Goal: Task Accomplishment & Management: Manage account settings

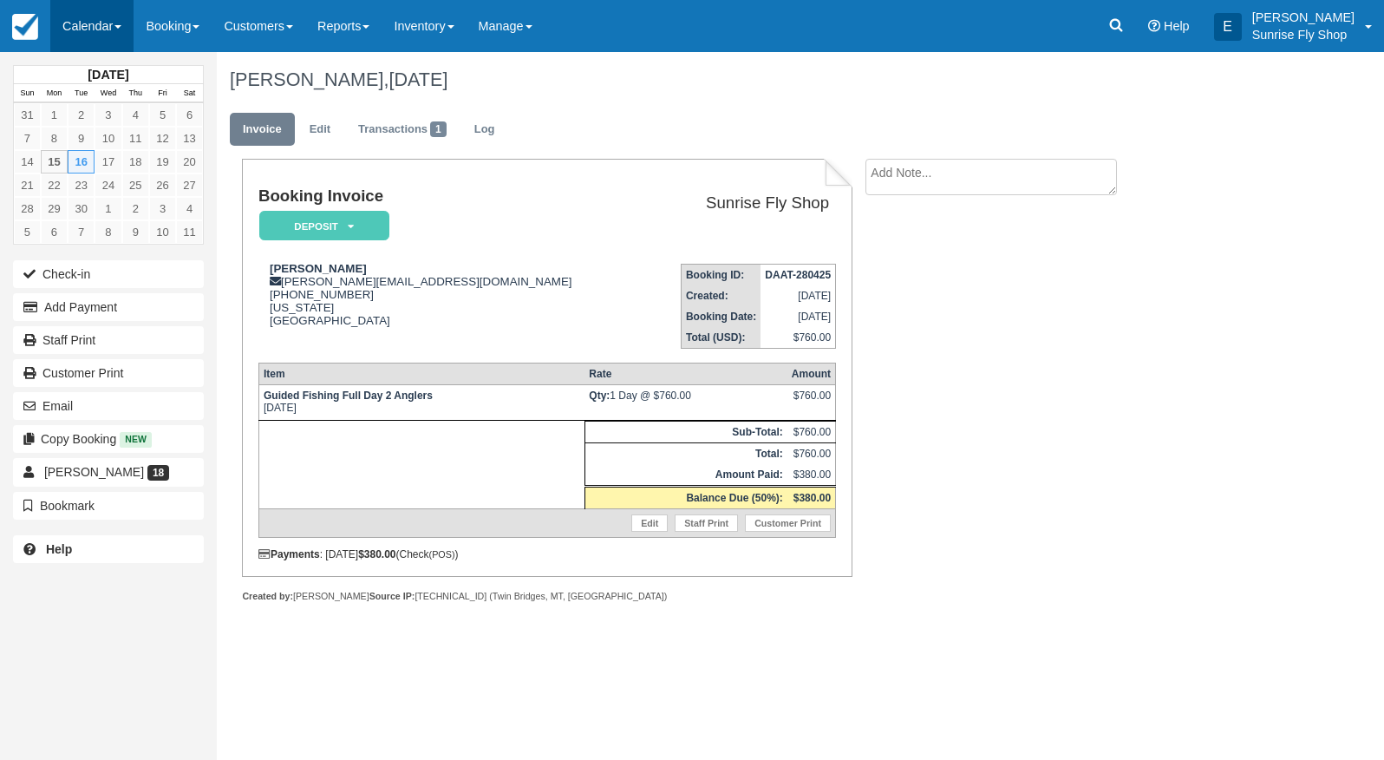
click at [94, 25] on link "Calendar" at bounding box center [91, 26] width 83 height 52
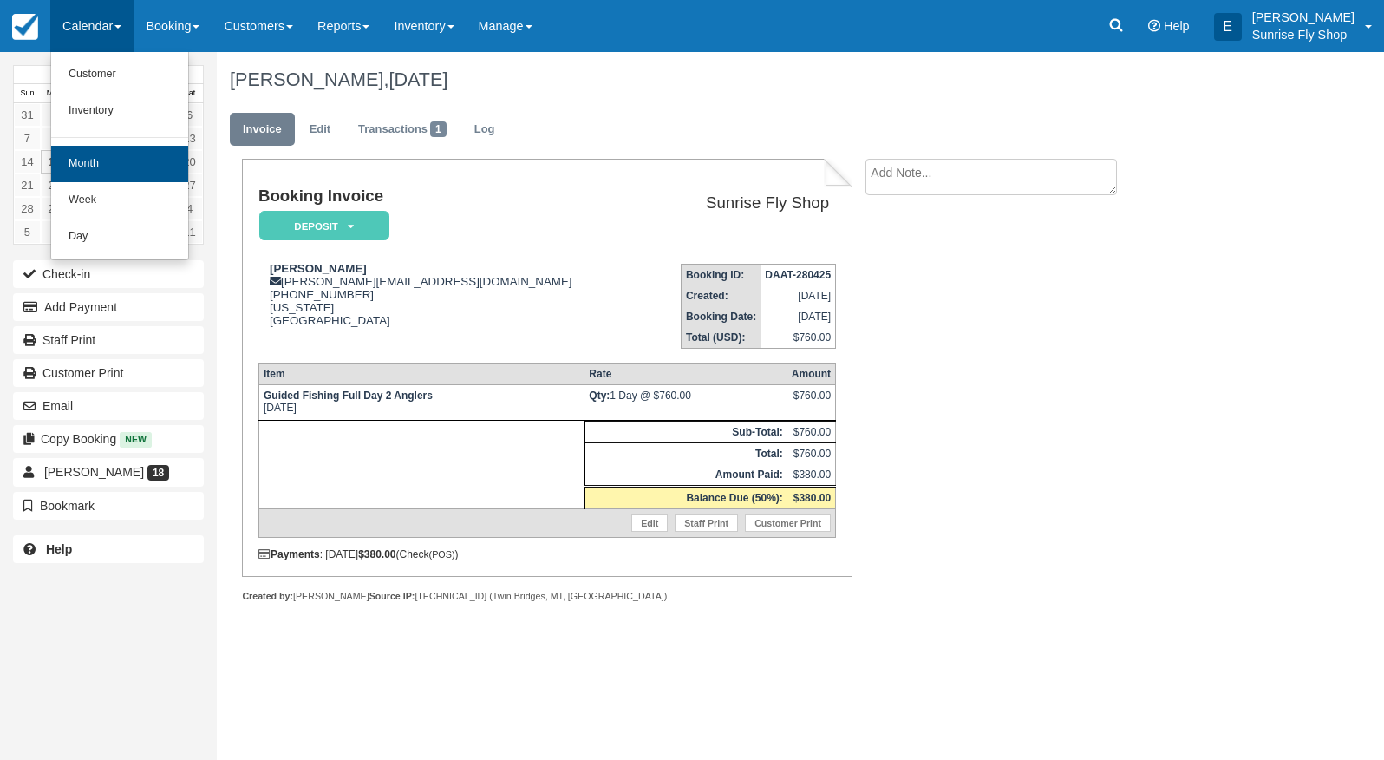
click at [100, 160] on link "Month" at bounding box center [119, 164] width 137 height 36
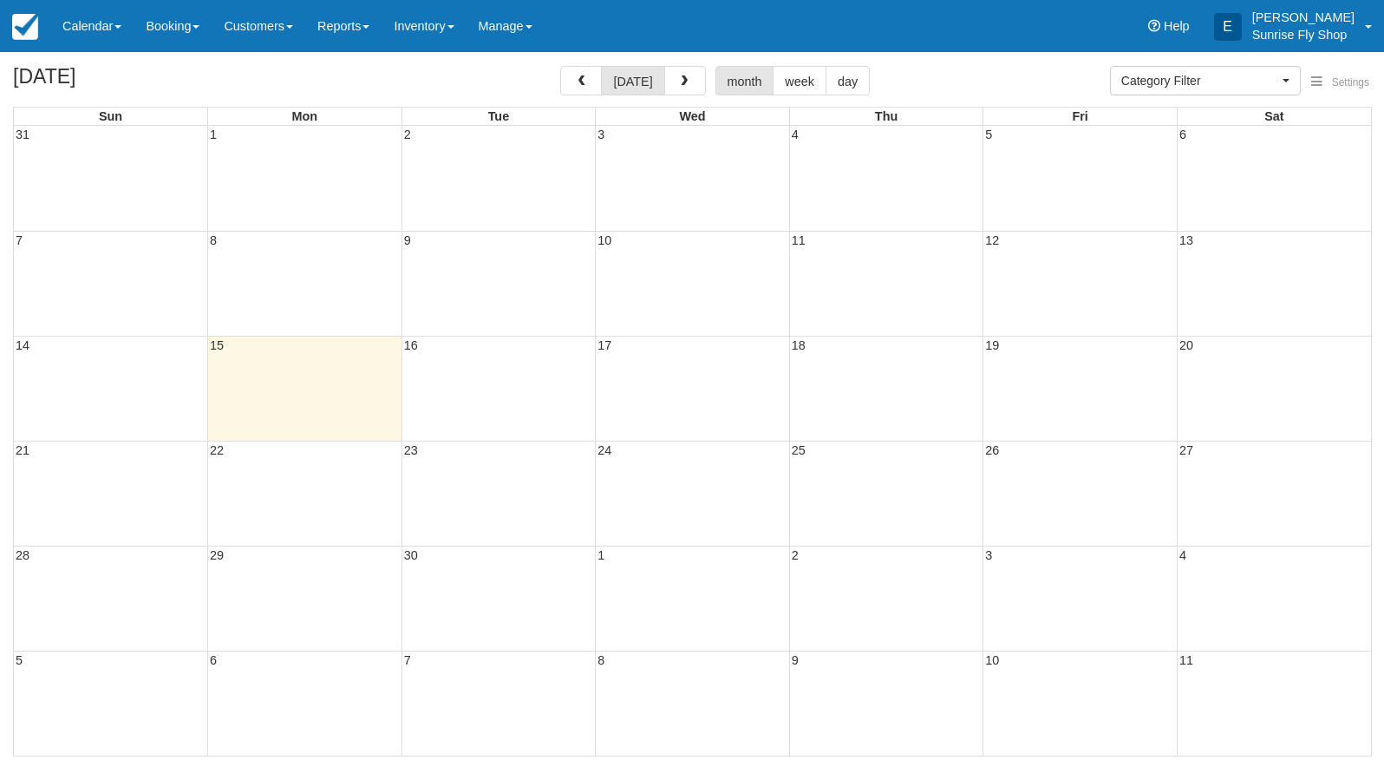
select select
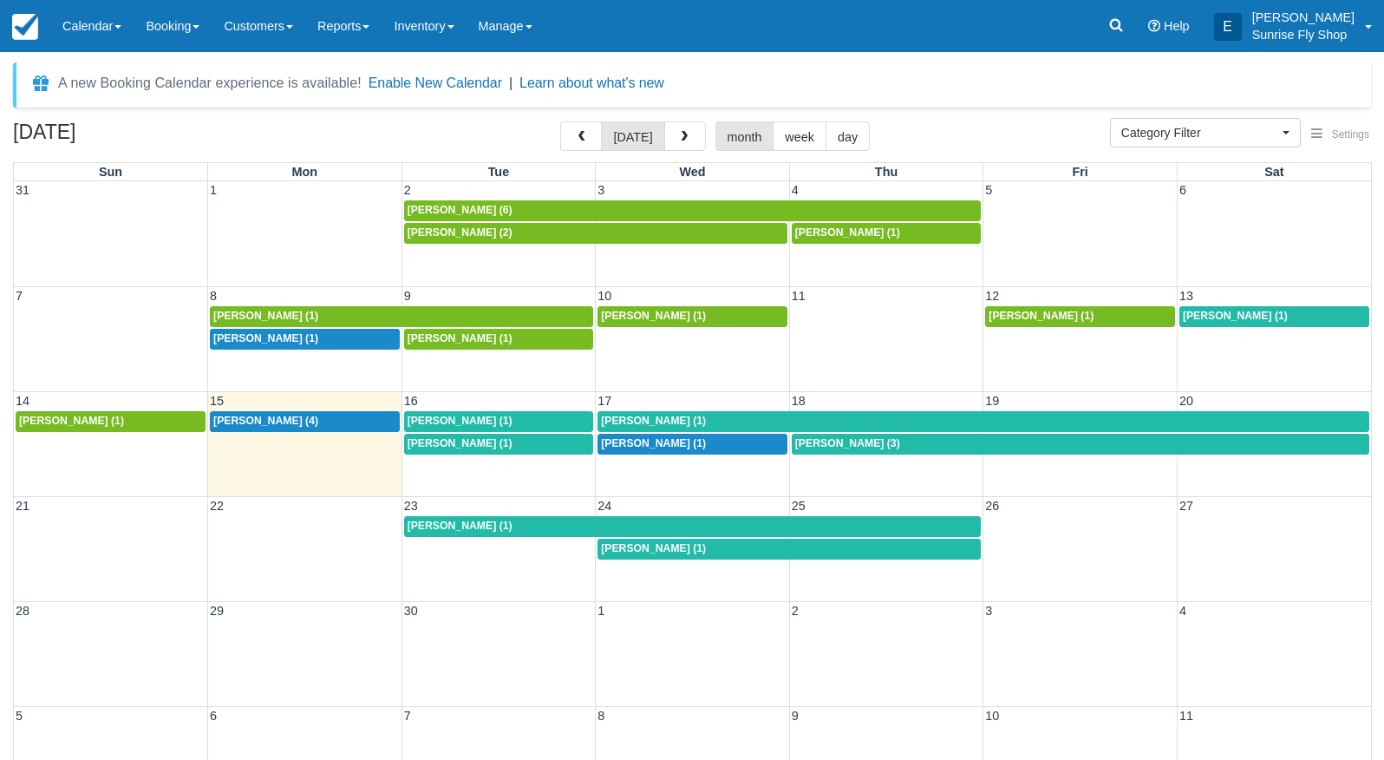
click at [239, 339] on span "[PERSON_NAME] (1)" at bounding box center [265, 338] width 105 height 12
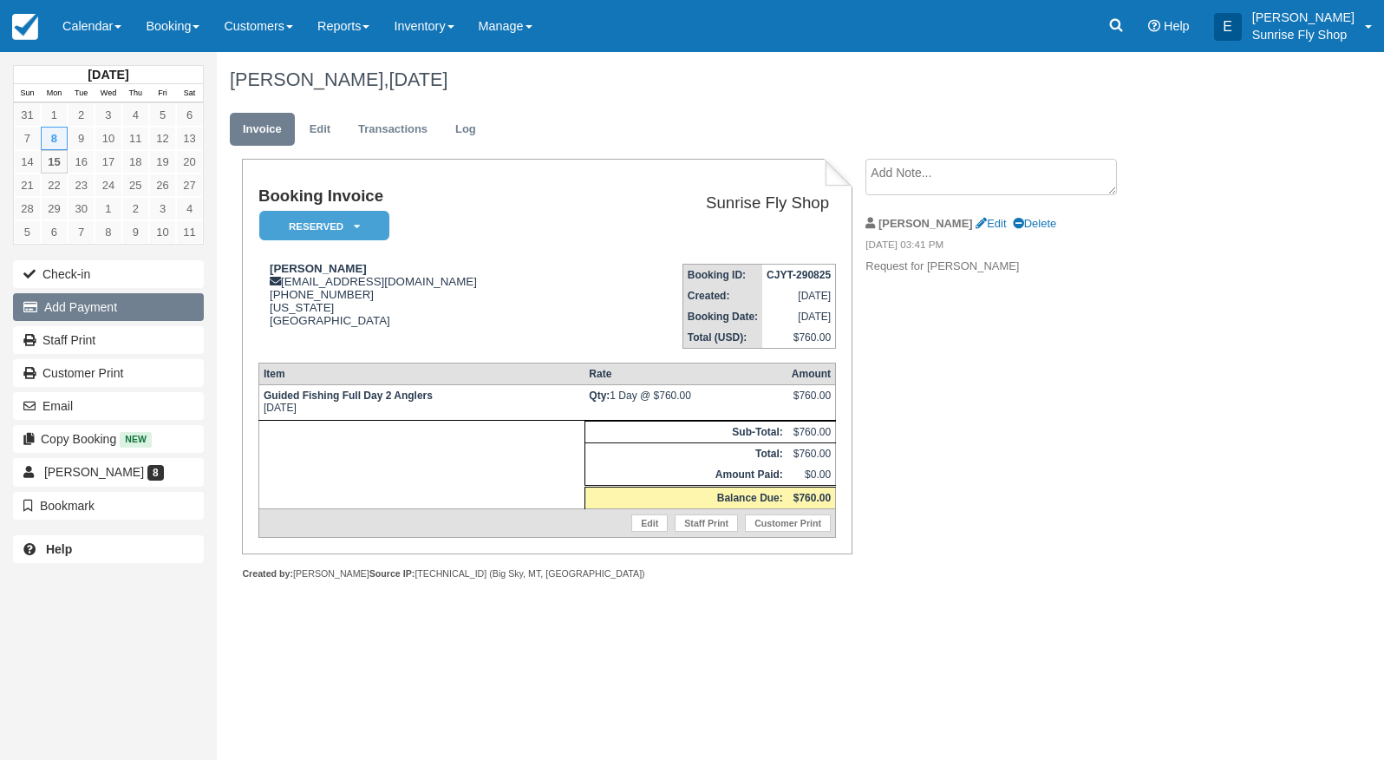
drag, startPoint x: 118, startPoint y: 310, endPoint x: 139, endPoint y: 311, distance: 20.8
click at [118, 311] on button "Add Payment" at bounding box center [108, 307] width 191 height 28
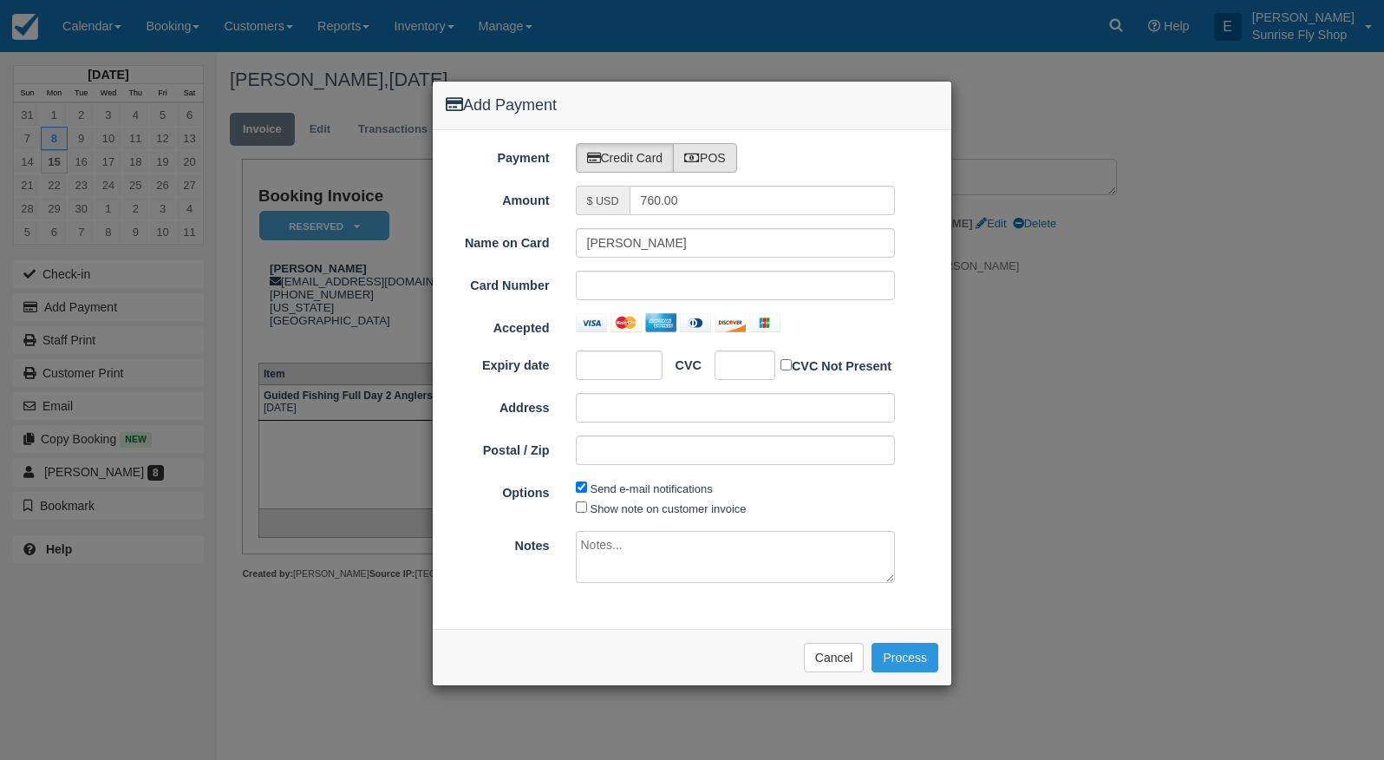
click at [709, 152] on label "POS" at bounding box center [705, 157] width 64 height 29
radio input "true"
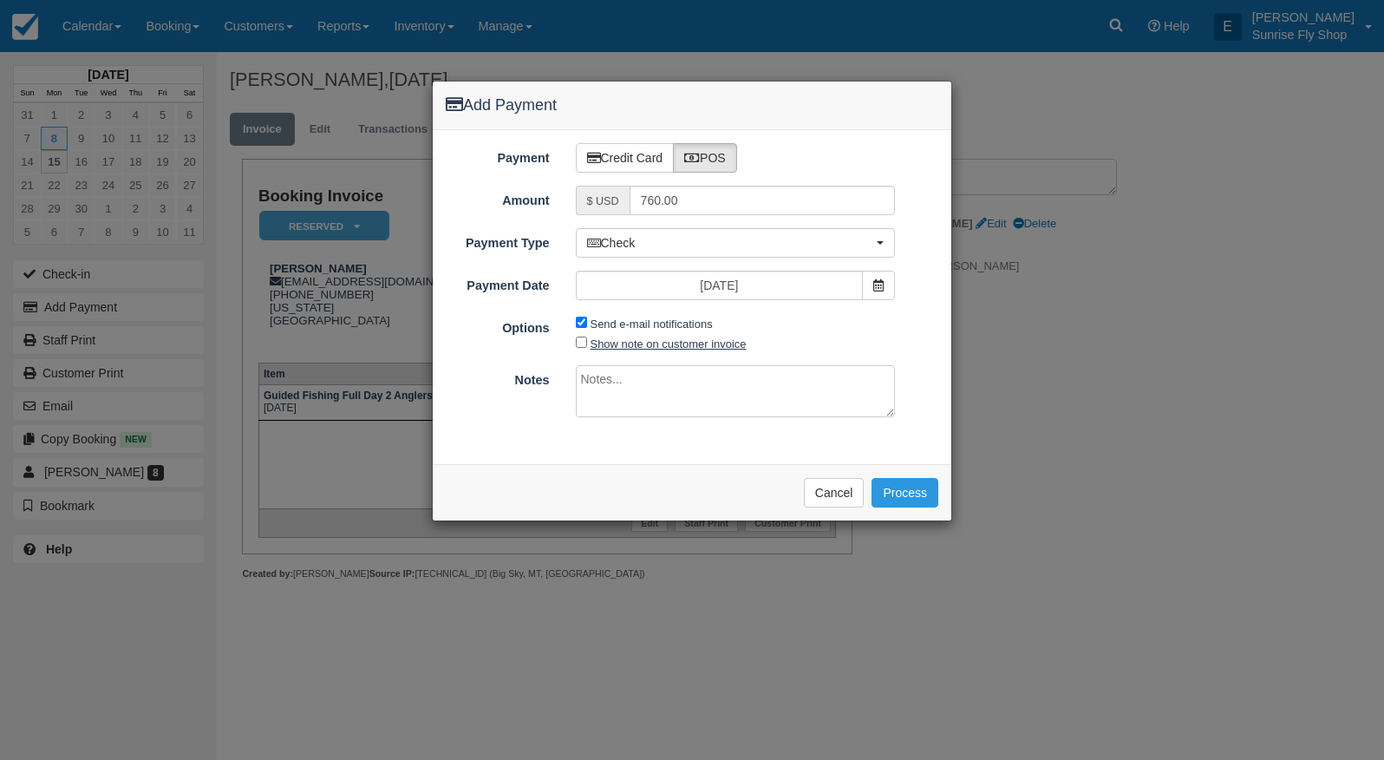
drag, startPoint x: 583, startPoint y: 320, endPoint x: 646, endPoint y: 345, distance: 68.1
click at [587, 321] on span "Send e-mail notifications" at bounding box center [649, 323] width 146 height 20
click at [580, 324] on input "Send e-mail notifications" at bounding box center [581, 322] width 11 height 11
checkbox input "false"
click at [907, 487] on button "Process" at bounding box center [905, 492] width 67 height 29
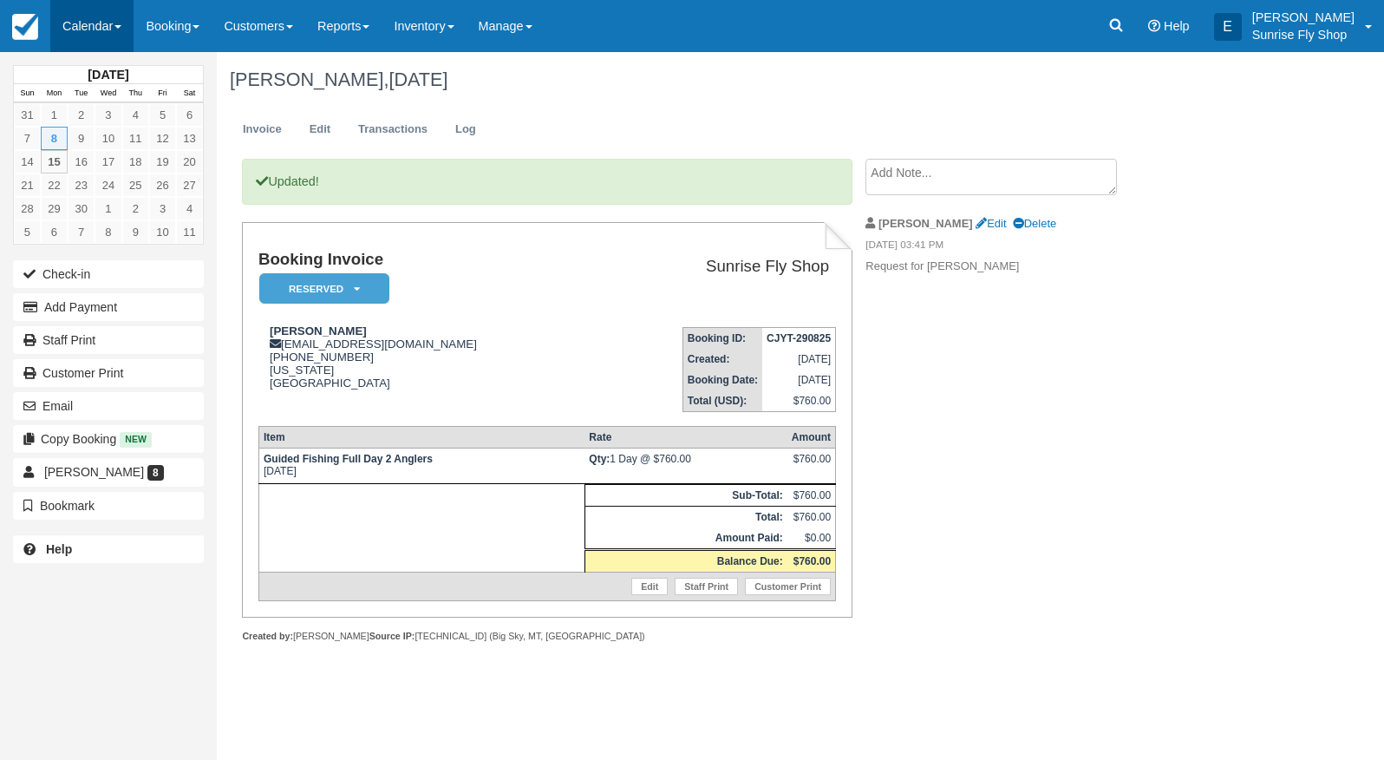
click at [95, 29] on link "Calendar" at bounding box center [91, 26] width 83 height 52
click at [130, 160] on link "Month" at bounding box center [119, 164] width 137 height 36
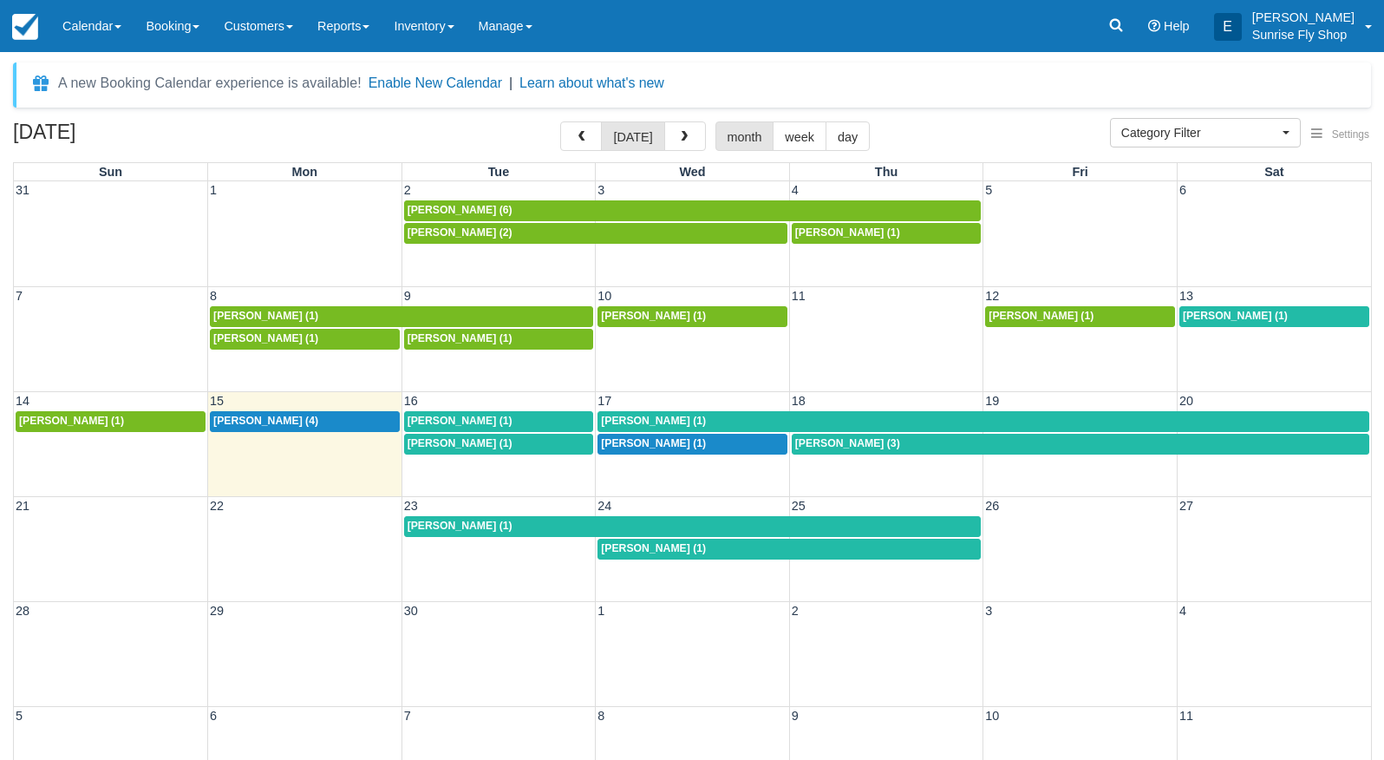
select select
click at [301, 337] on div "Dean Martin (1)" at bounding box center [304, 339] width 183 height 14
